Goal: Task Accomplishment & Management: Manage account settings

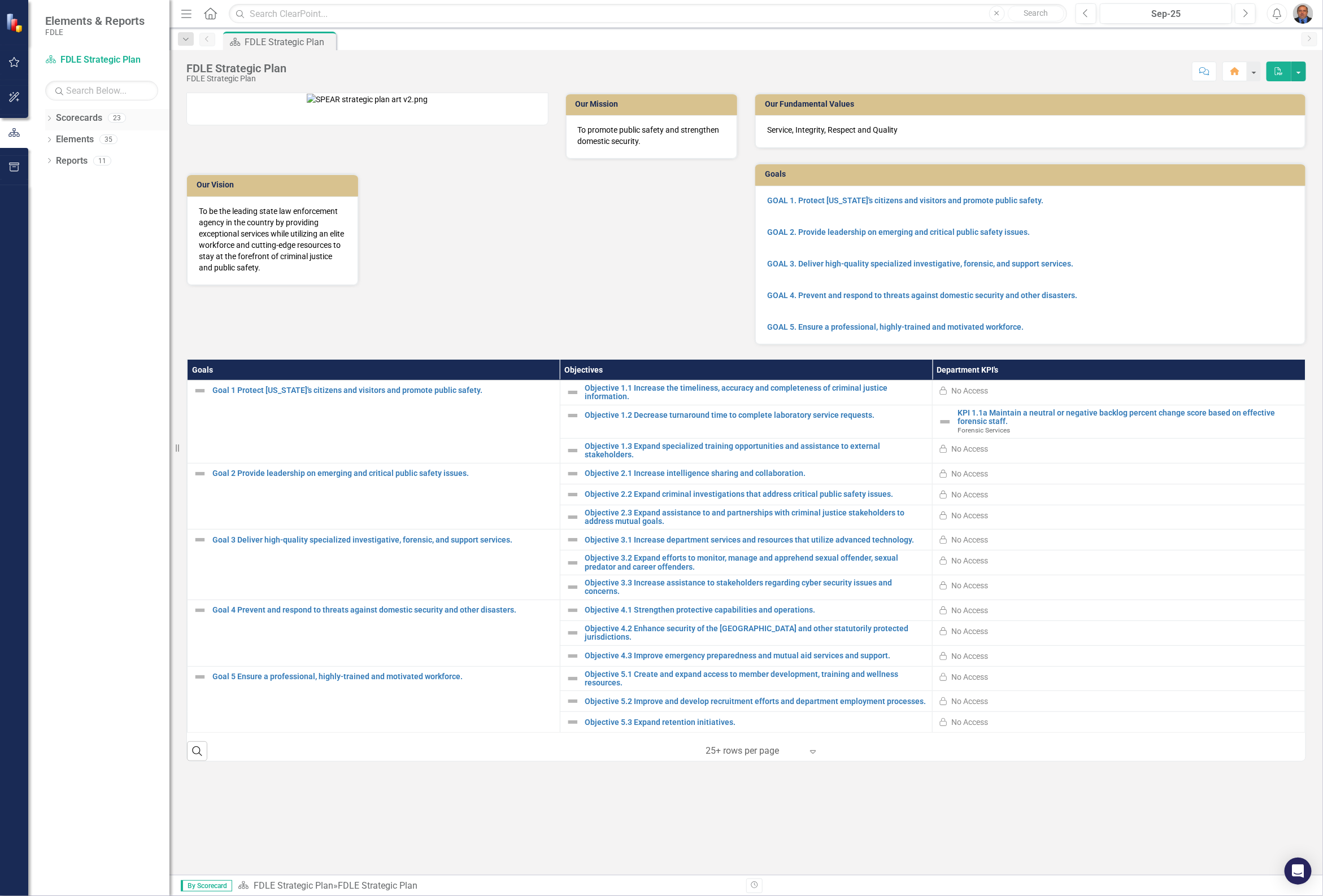
click at [47, 118] on icon "Dropdown" at bounding box center [49, 120] width 8 height 6
click at [55, 184] on icon at bounding box center [56, 182] width 3 height 6
click at [70, 200] on icon "Dropdown" at bounding box center [66, 203] width 8 height 7
click at [105, 221] on link "Forensic Services" at bounding box center [127, 225] width 85 height 13
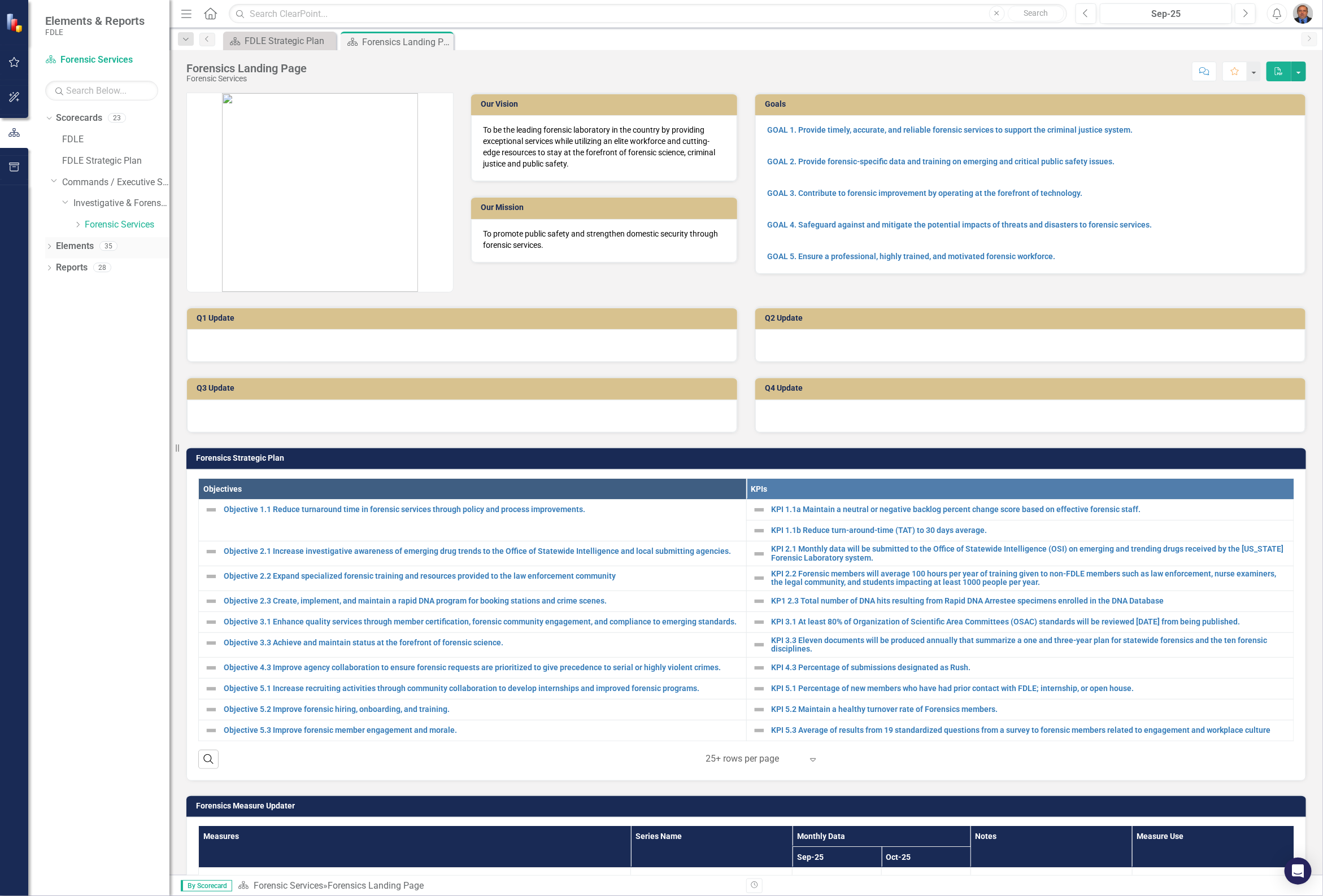
click at [50, 247] on icon "Dropdown" at bounding box center [49, 248] width 8 height 6
click at [55, 311] on icon "Dropdown" at bounding box center [55, 311] width 8 height 6
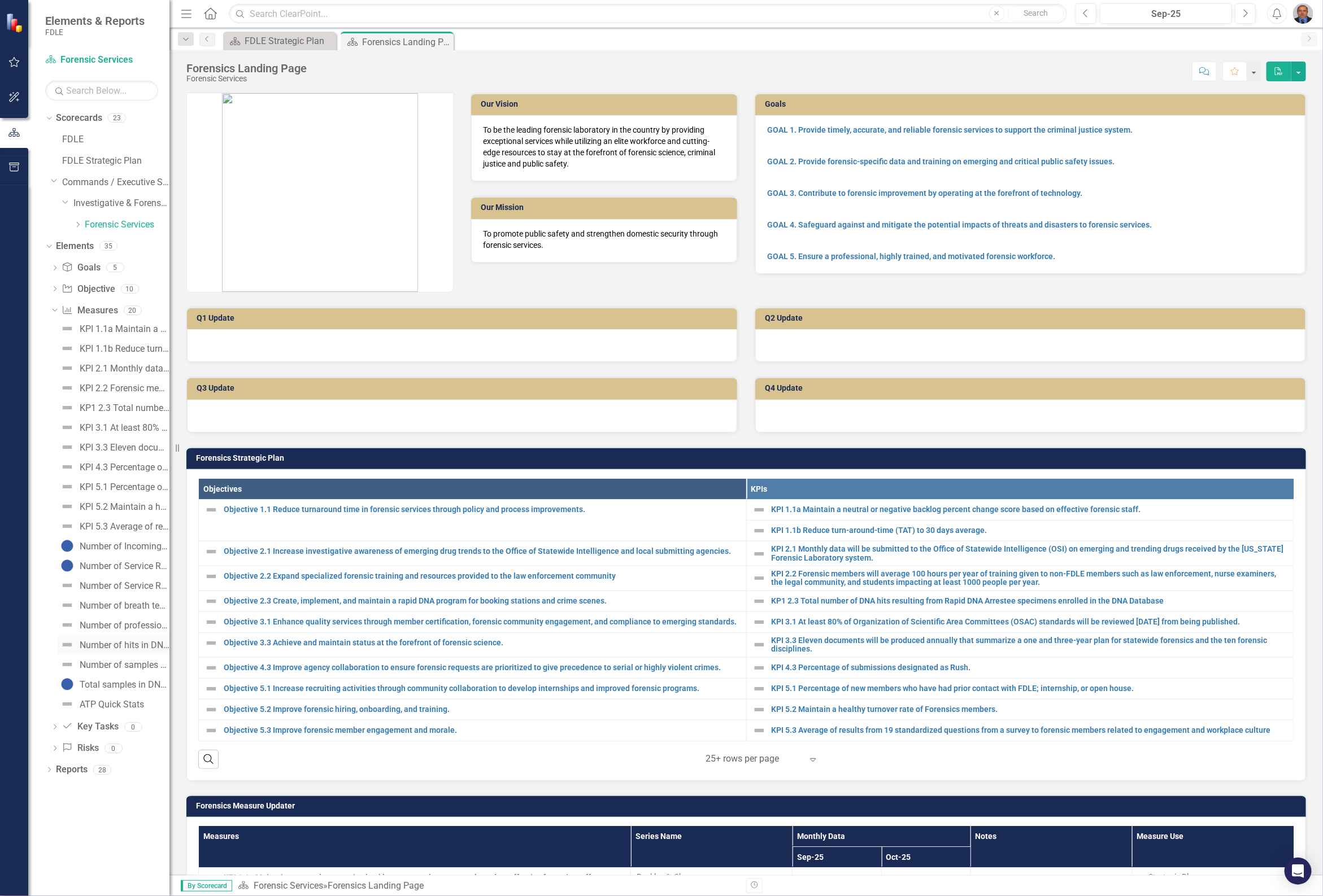
click at [110, 645] on div "Number of hits in DNA Database" at bounding box center [125, 645] width 90 height 10
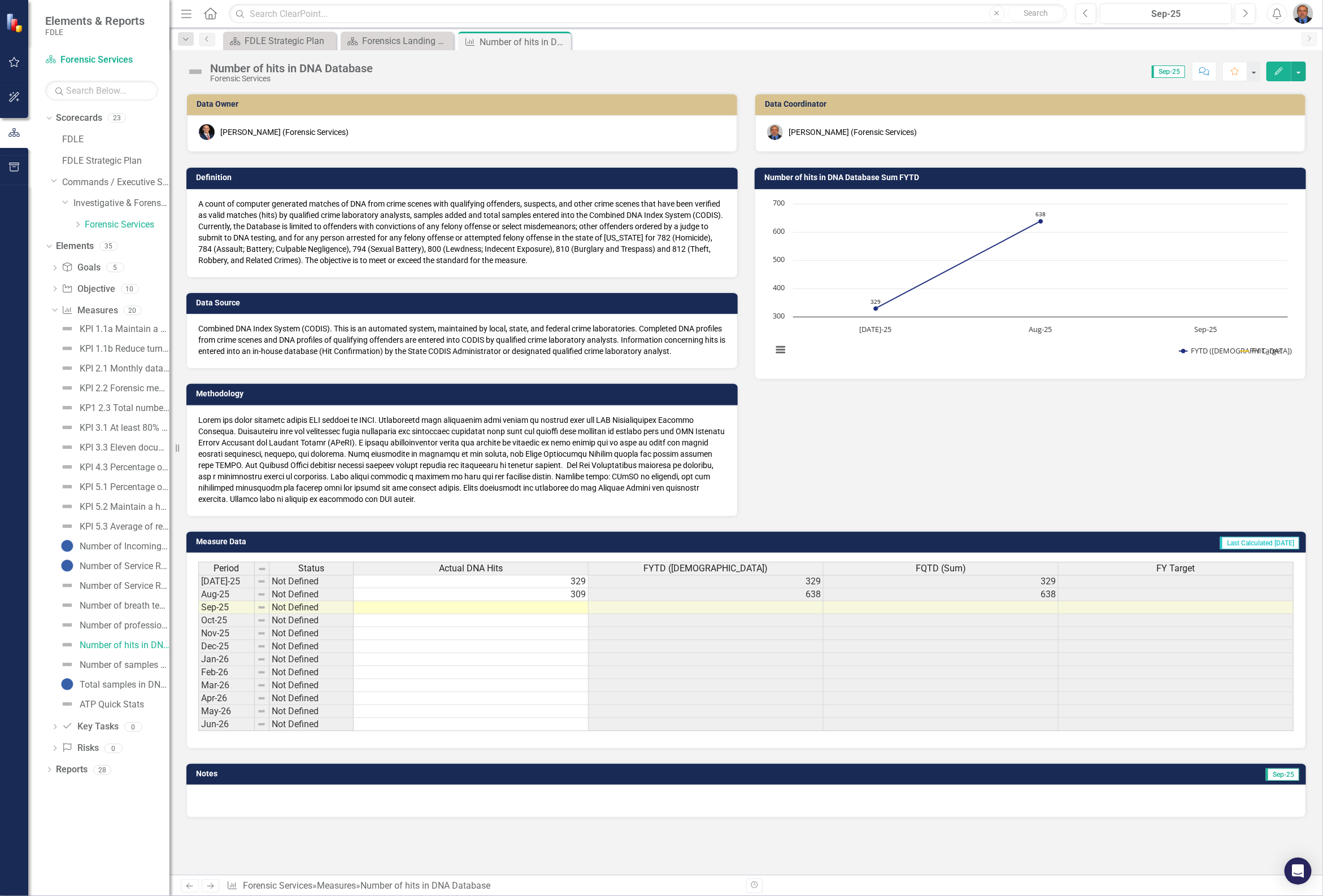
click at [473, 614] on td at bounding box center [471, 608] width 235 height 13
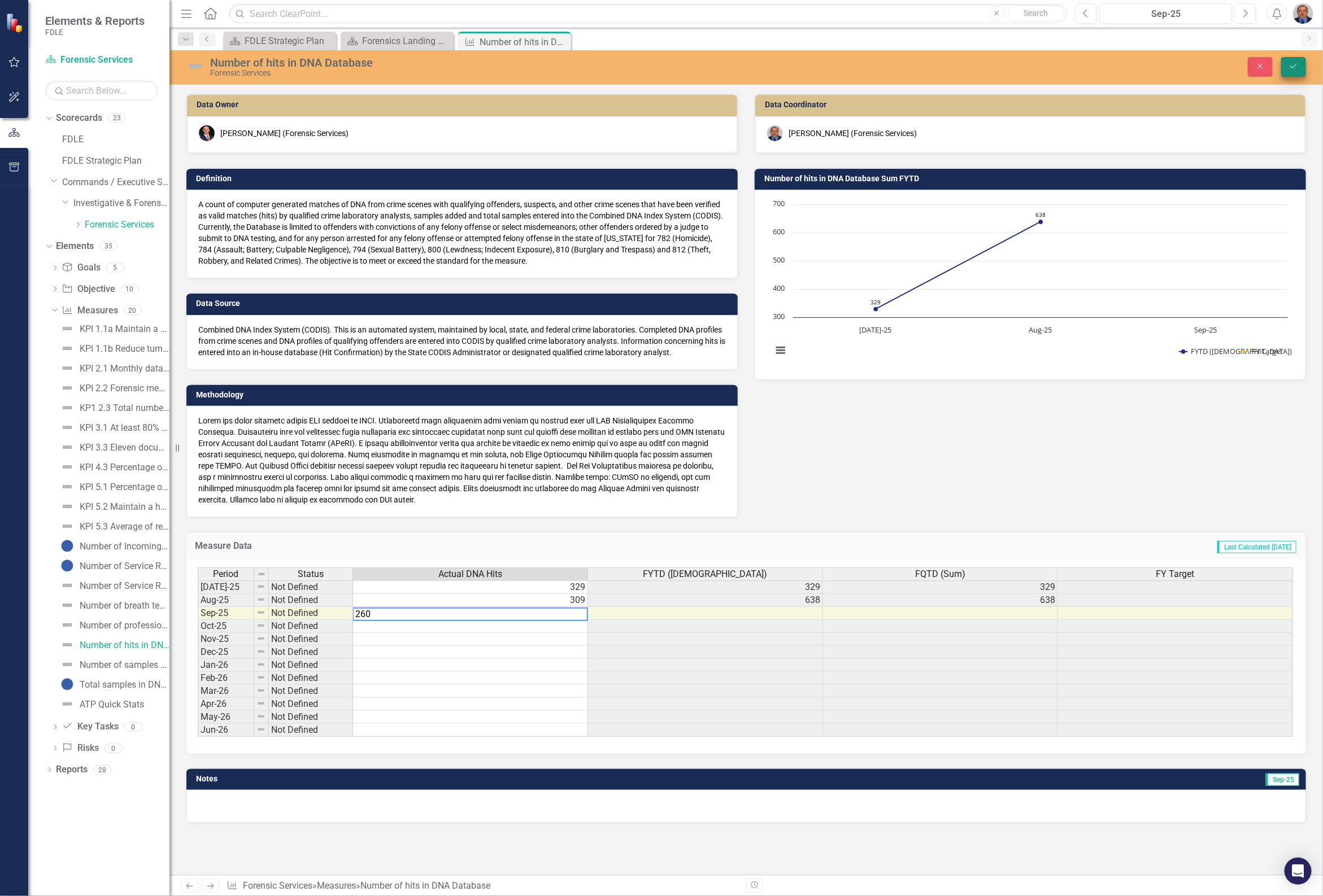
type textarea "260"
click at [1288, 68] on button "Save" at bounding box center [1294, 66] width 25 height 20
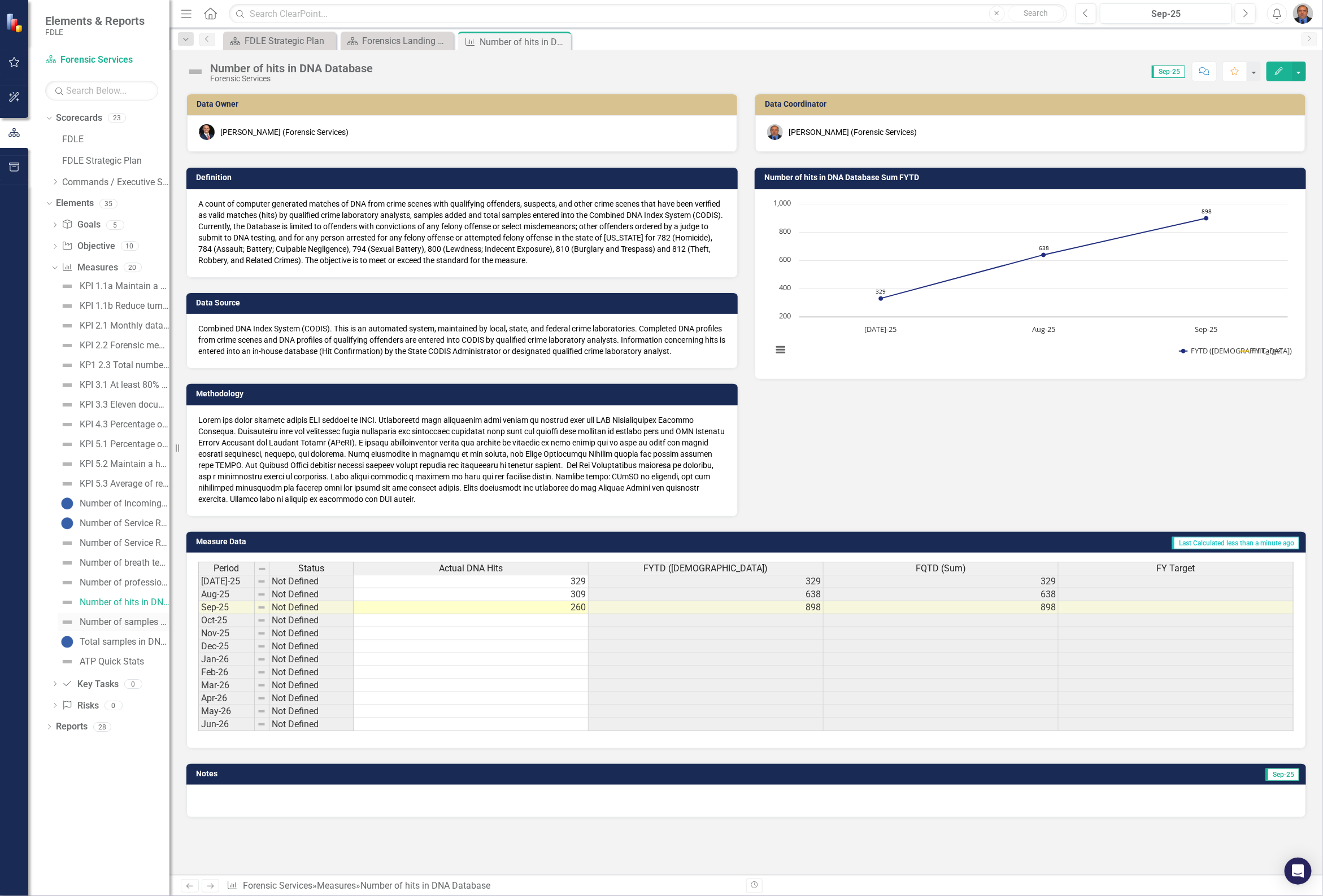
click at [129, 616] on link "Number of samples added in DNA Database" at bounding box center [113, 622] width 112 height 18
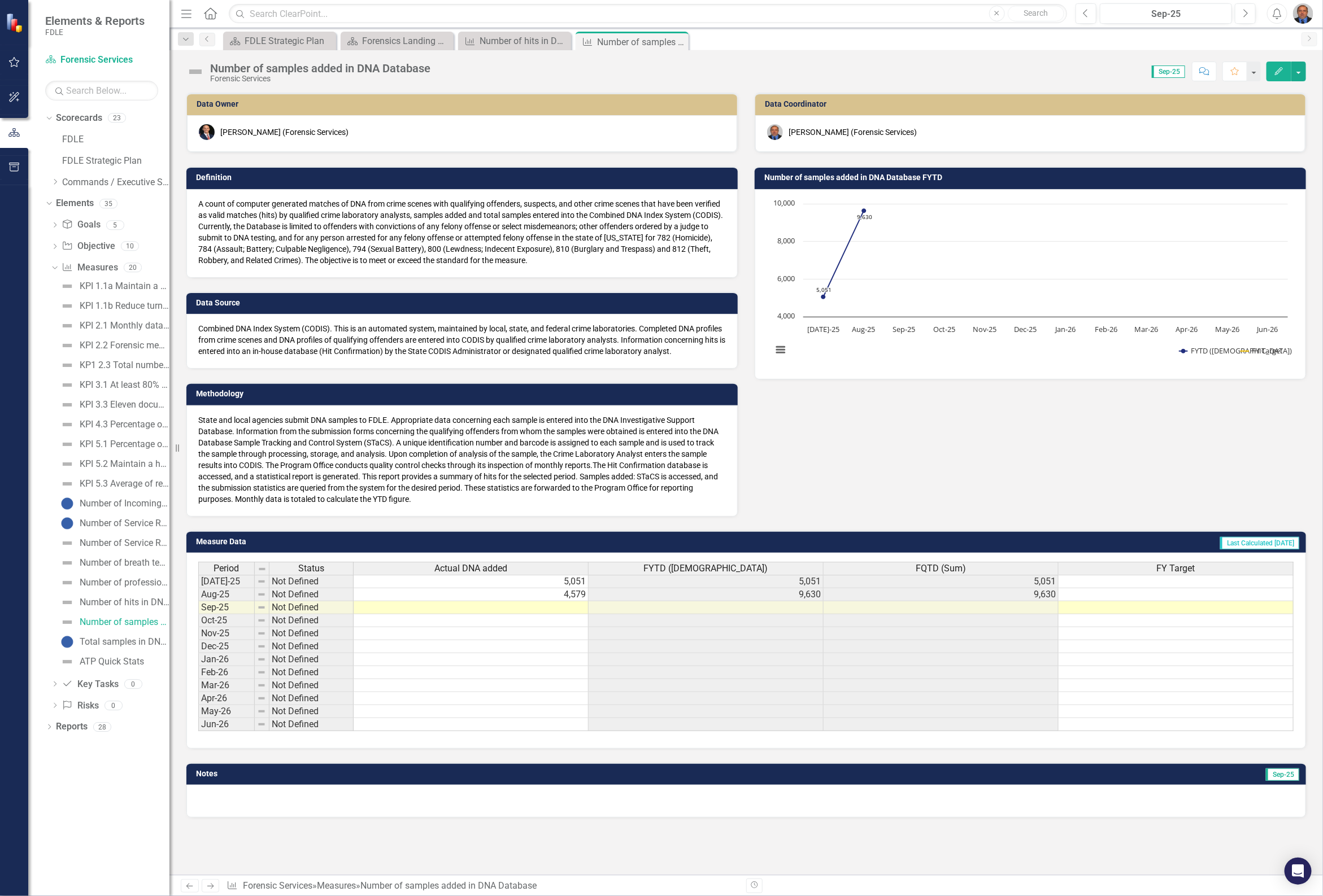
click at [503, 614] on td at bounding box center [471, 608] width 235 height 13
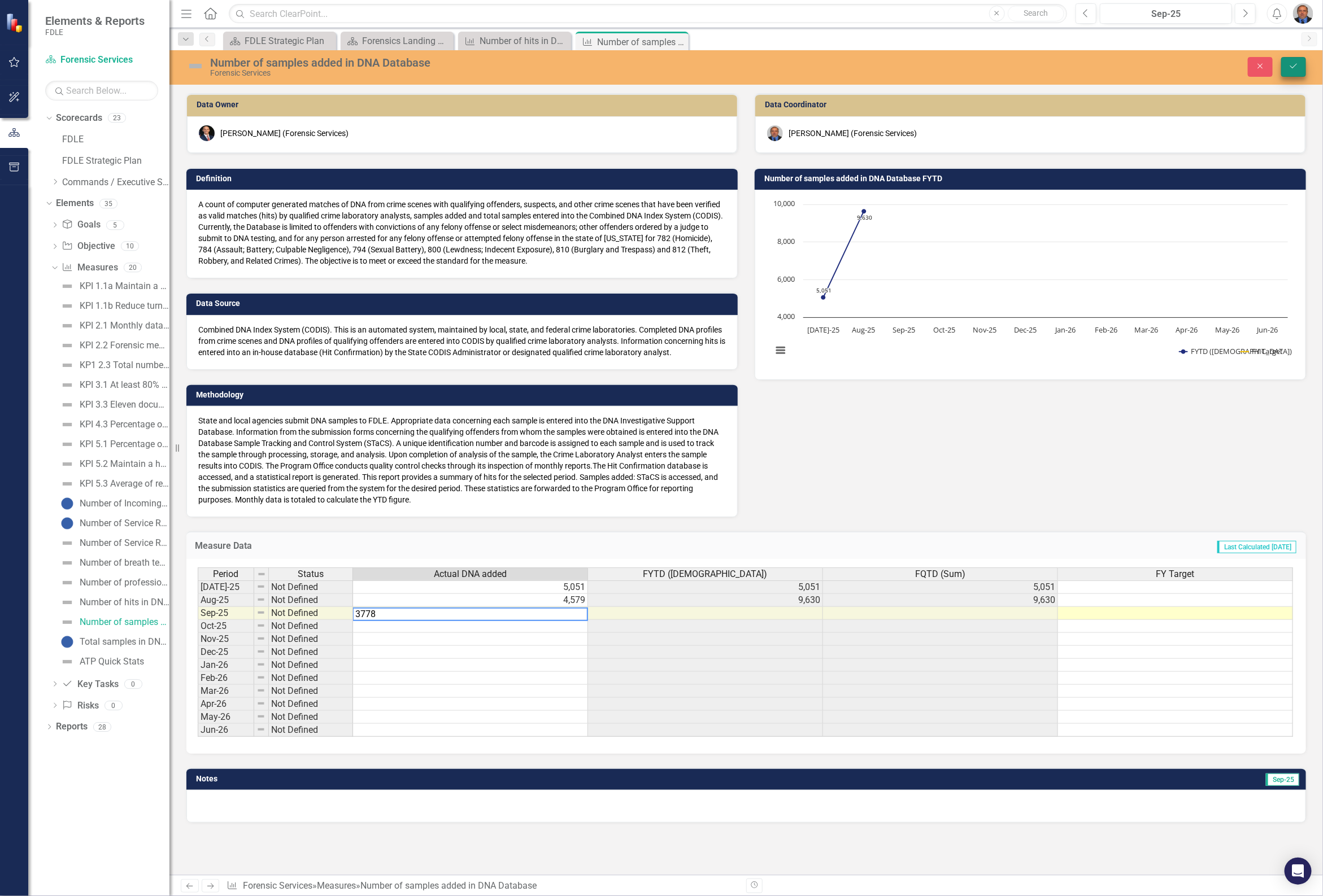
type textarea "3778"
click at [1292, 62] on icon "Save" at bounding box center [1294, 66] width 10 height 8
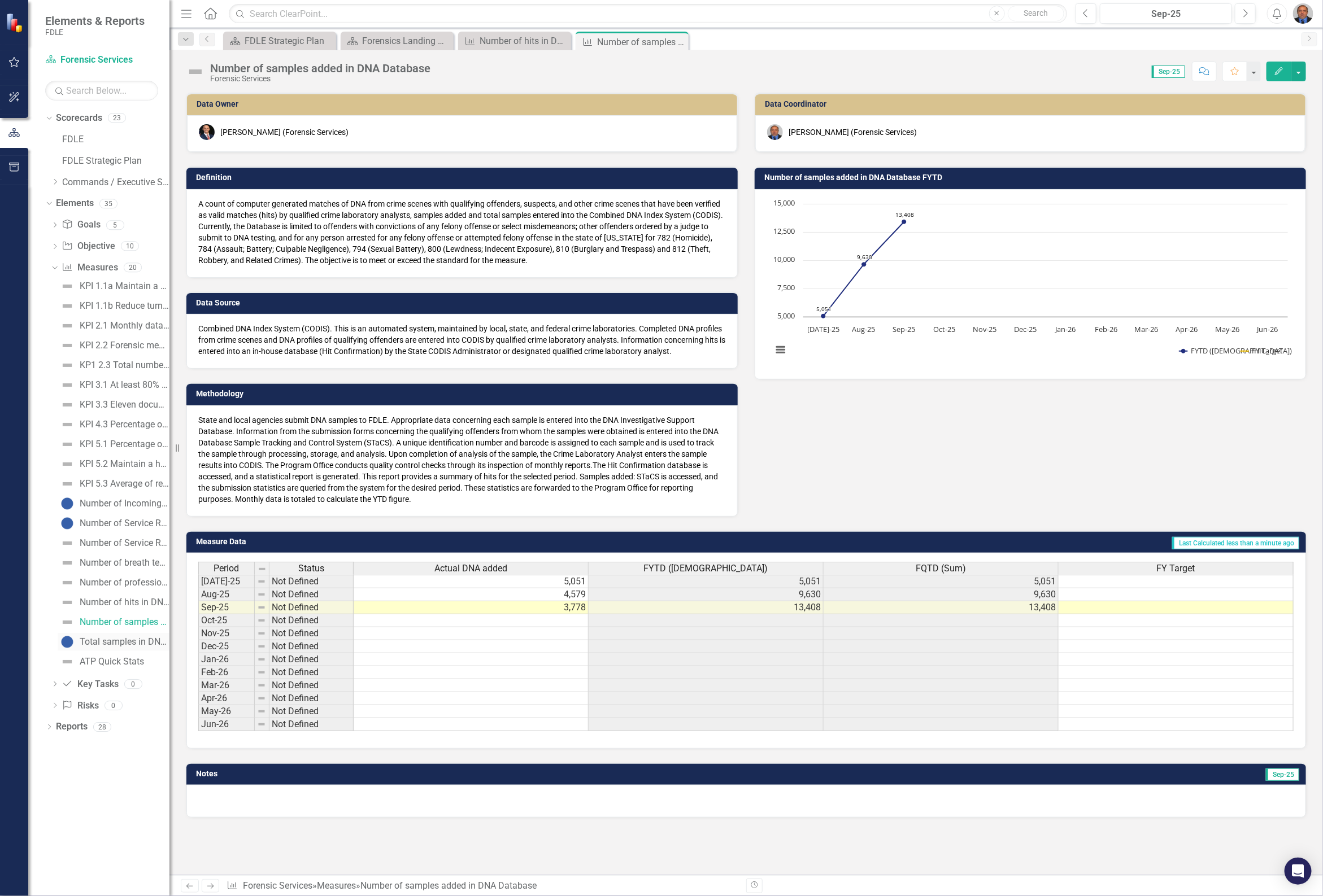
click at [117, 637] on div "Total samples in DNA Database" at bounding box center [125, 642] width 90 height 10
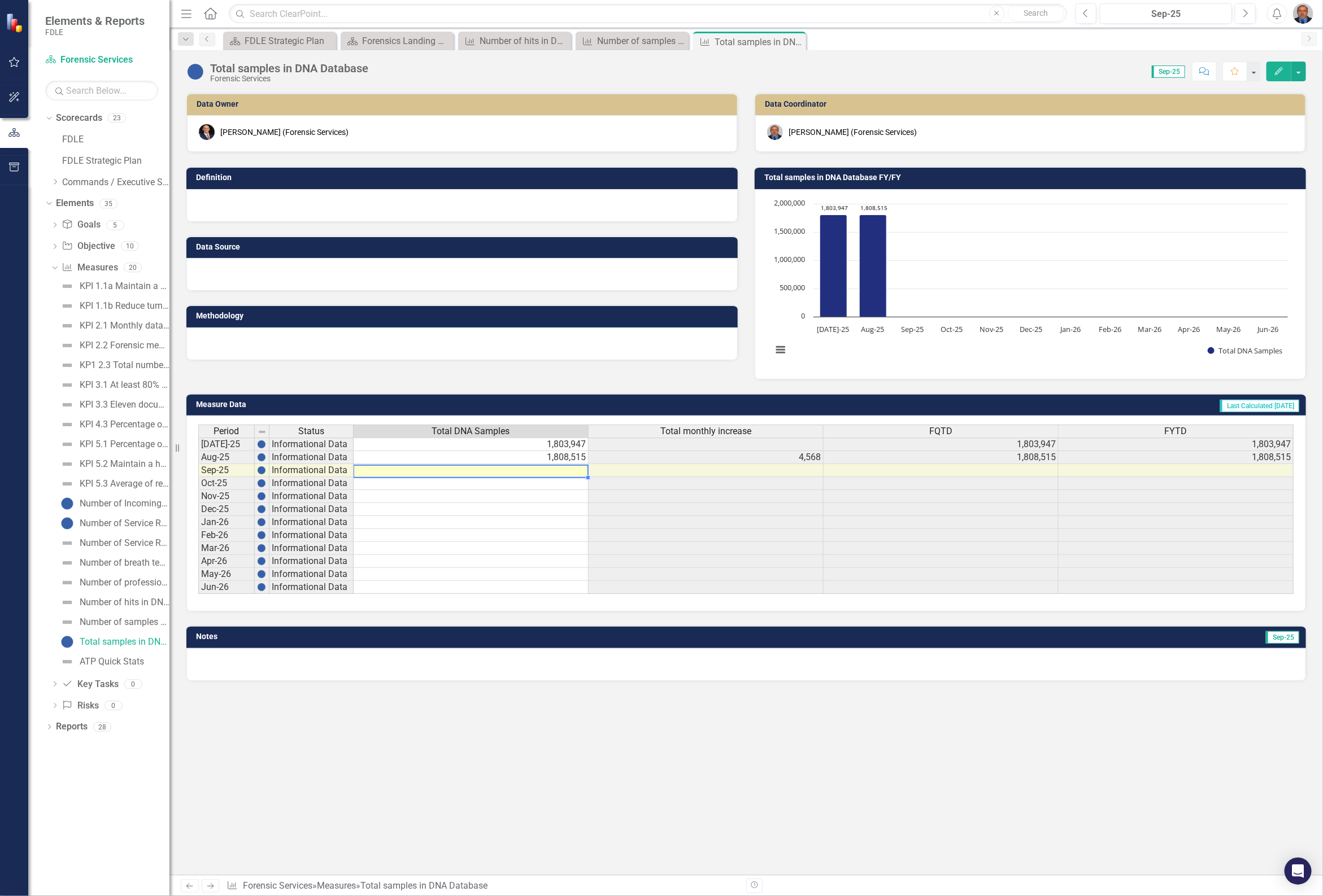
click at [572, 475] on td at bounding box center [471, 470] width 235 height 13
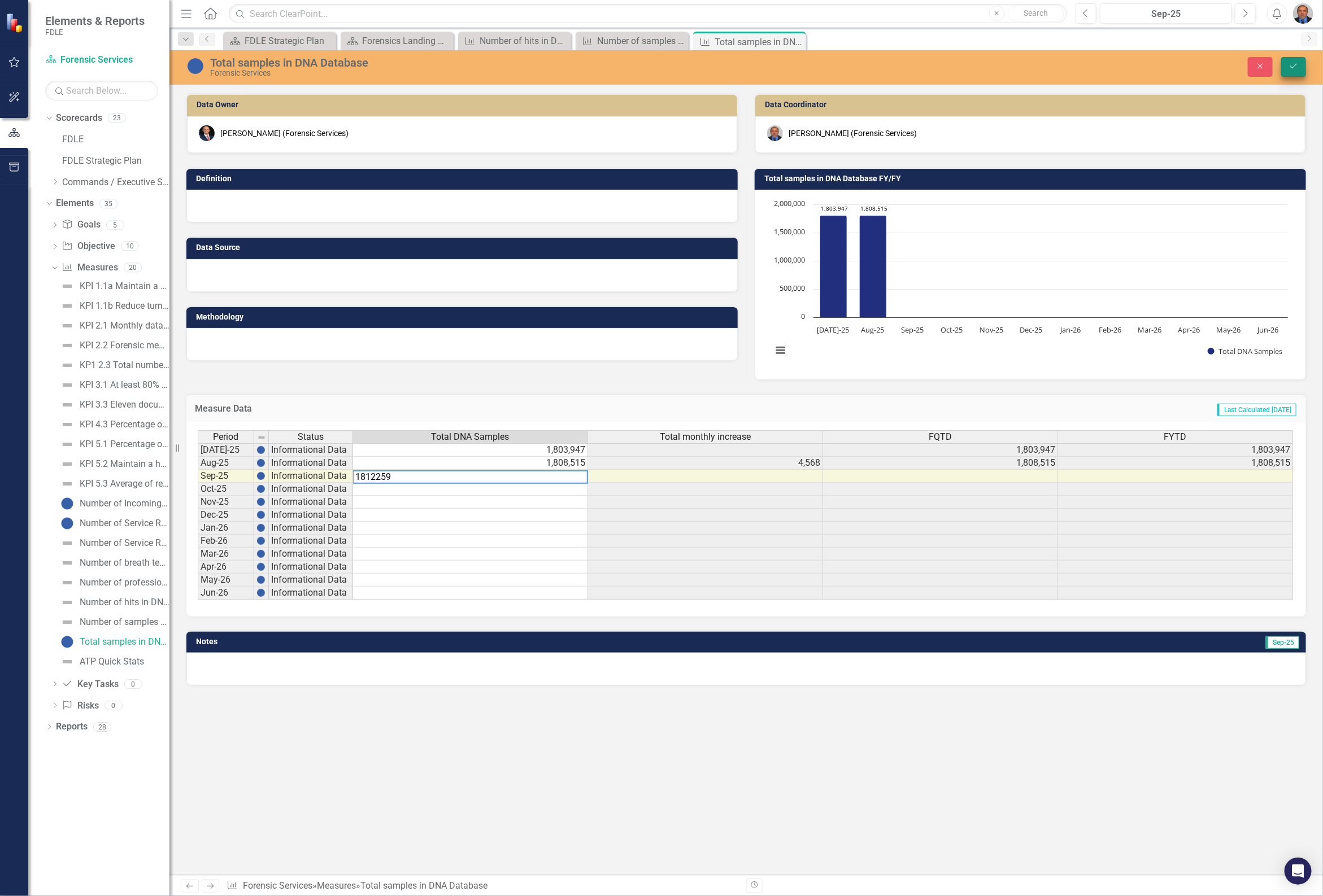
type textarea "1812259"
click at [1293, 61] on button "Save" at bounding box center [1294, 66] width 25 height 20
